Goal: Find specific page/section: Find specific page/section

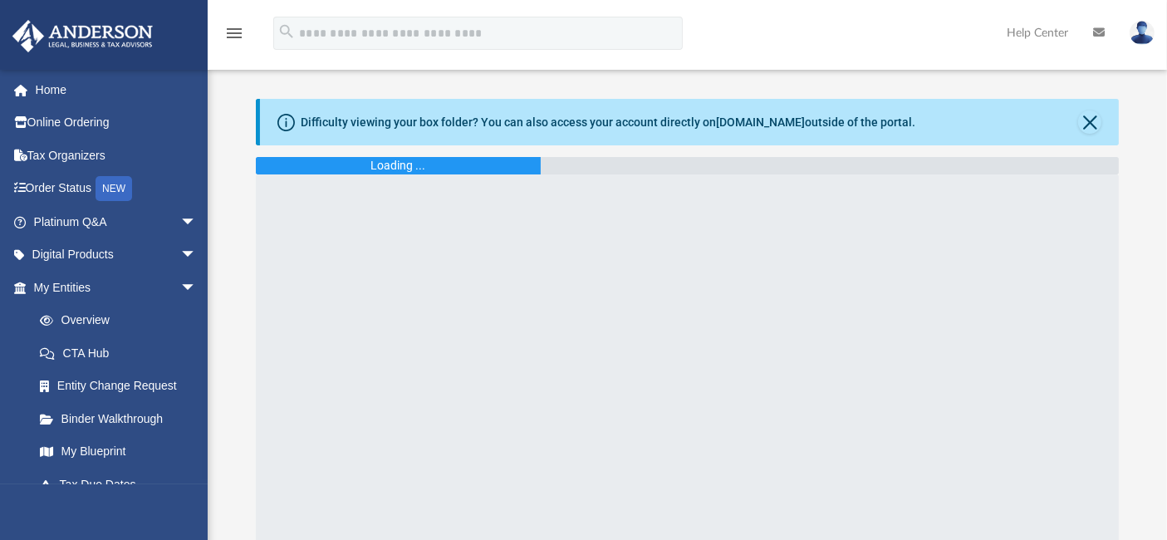
scroll to position [95, 0]
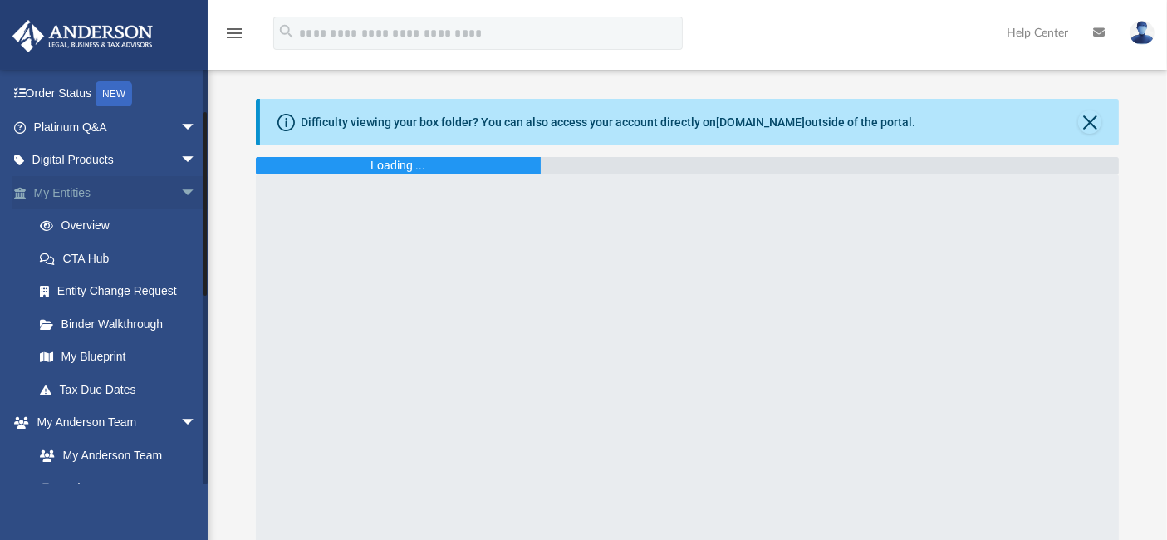
click at [64, 191] on link "My Entities arrow_drop_down" at bounding box center [117, 192] width 210 height 33
click at [84, 220] on link "Overview" at bounding box center [122, 225] width 199 height 33
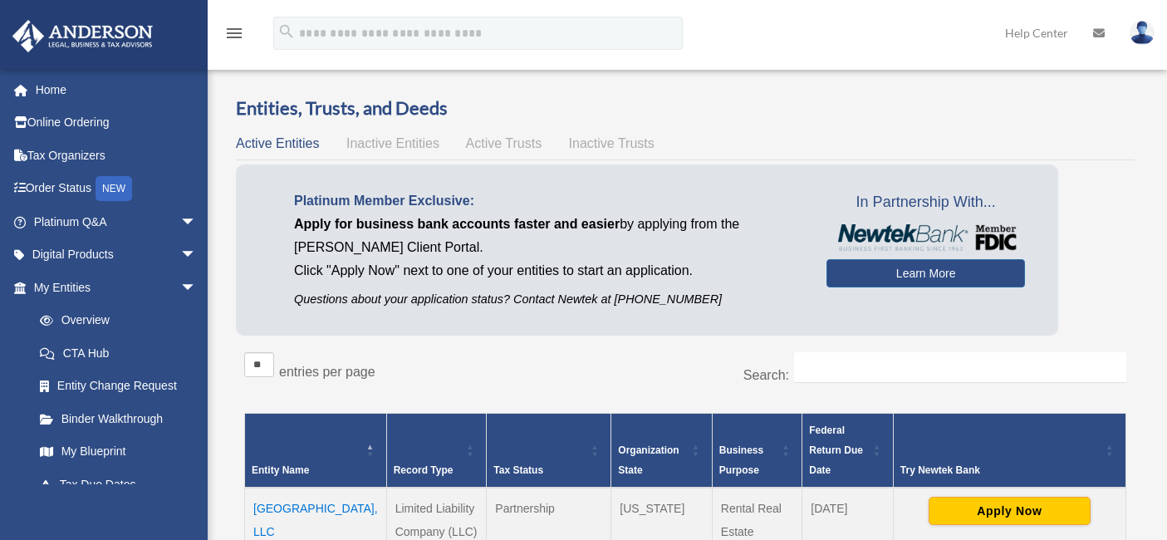
scroll to position [151, 0]
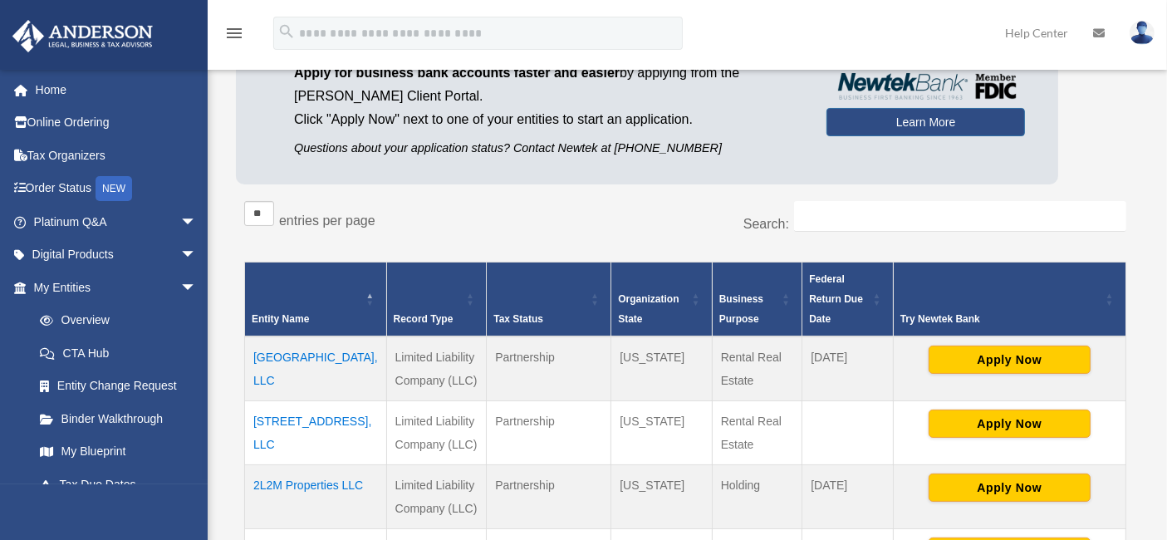
drag, startPoint x: 312, startPoint y: 377, endPoint x: 253, endPoint y: 361, distance: 61.3
click at [253, 361] on td "1481 5th Ave Troy NY, LLC" at bounding box center [316, 368] width 142 height 65
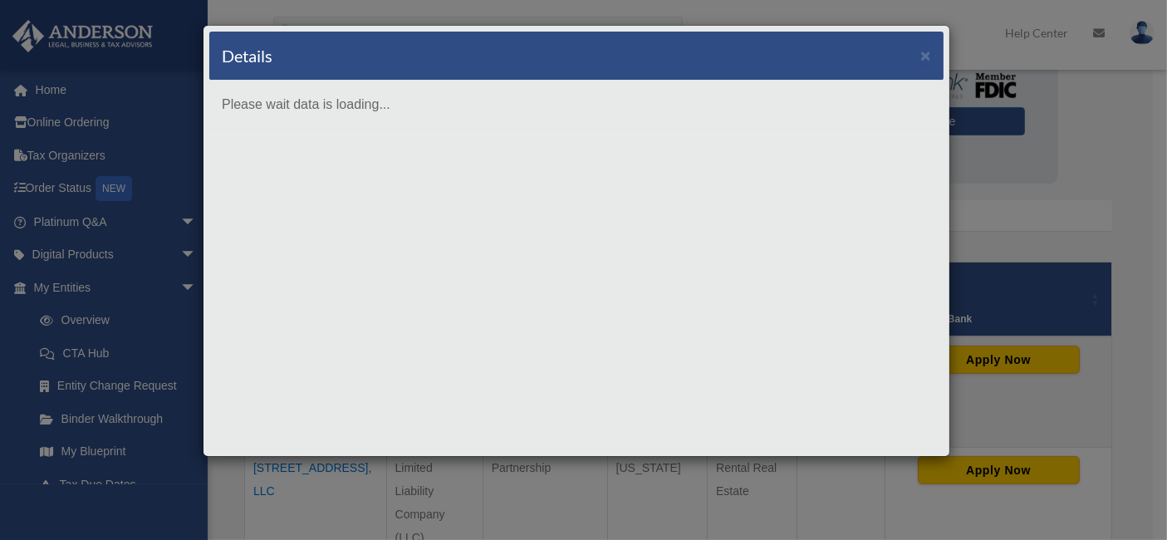
copy td "1481 5th Ave Troy NY, LLC"
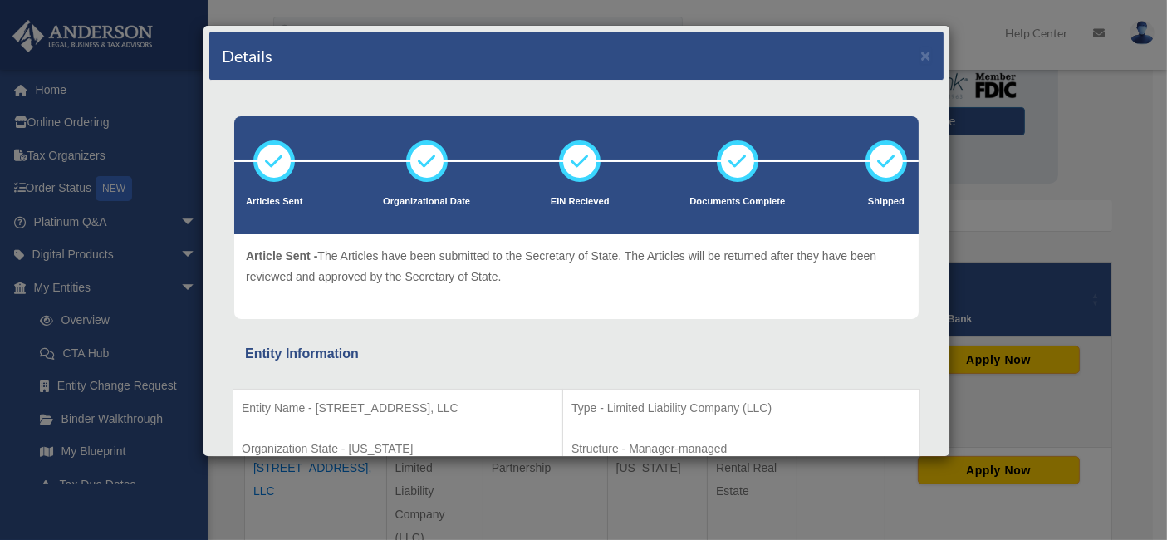
drag, startPoint x: 313, startPoint y: 410, endPoint x: 454, endPoint y: 416, distance: 140.5
click at [454, 416] on p "Entity Name - 1481 5th Ave Troy NY, LLC" at bounding box center [398, 408] width 312 height 21
copy p "1481 5th Ave Troy NY, LLC"
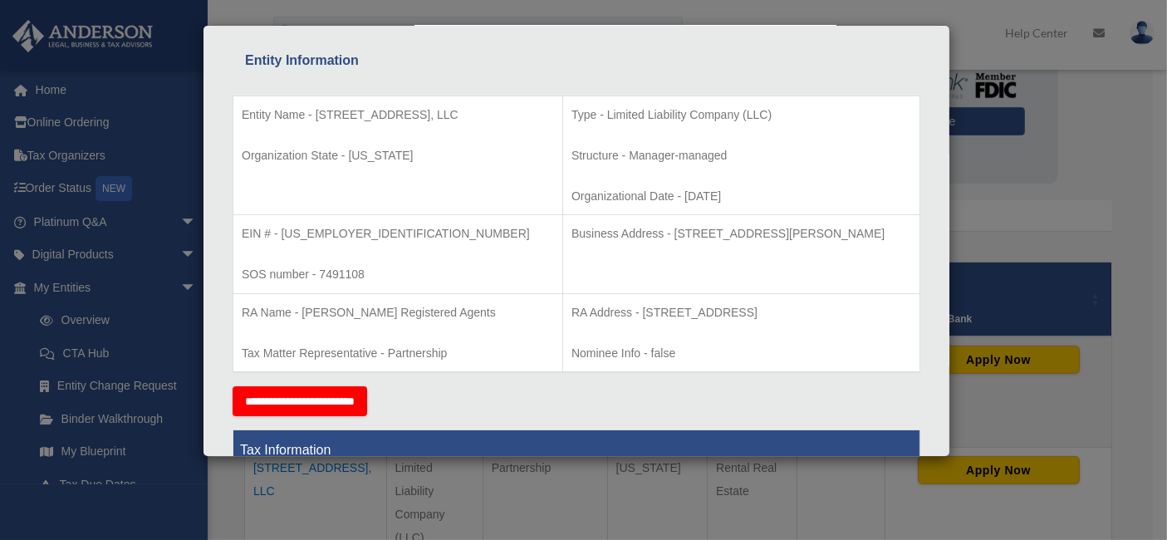
scroll to position [292, 0]
